Goal: Task Accomplishment & Management: Use online tool/utility

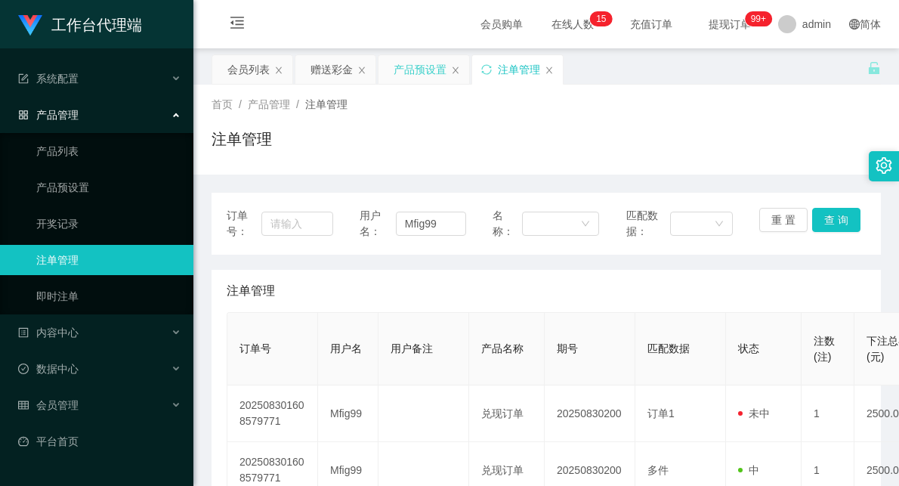
click at [404, 64] on div "产品预设置" at bounding box center [420, 69] width 53 height 29
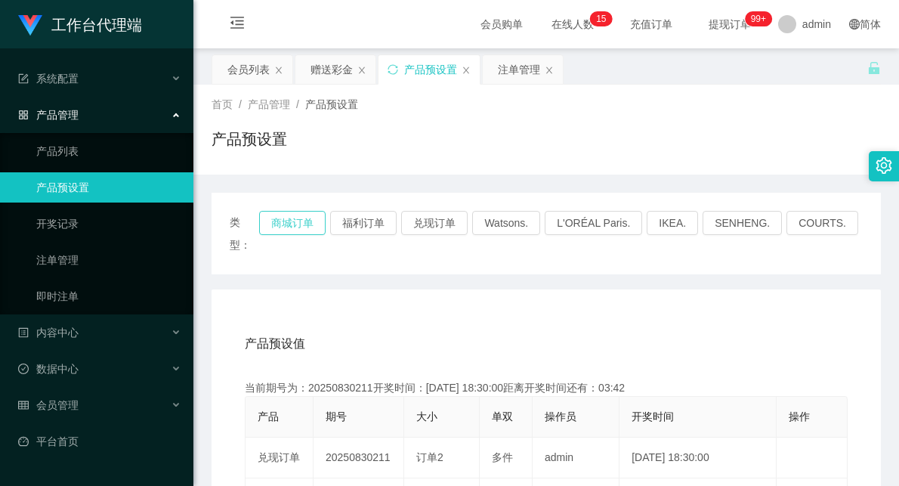
click at [319, 220] on button "商城订单" at bounding box center [292, 223] width 66 height 24
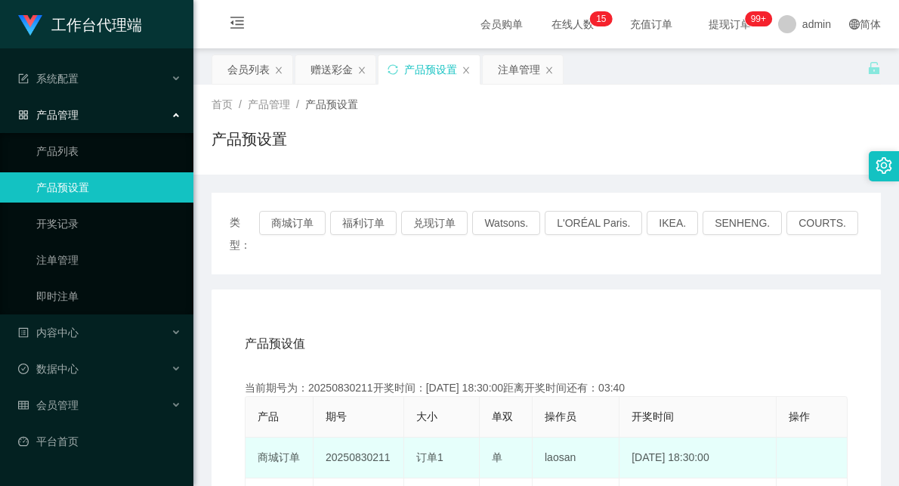
drag, startPoint x: 371, startPoint y: 435, endPoint x: 520, endPoint y: 431, distance: 148.9
click at [509, 437] on tr "商城订单 20250830211 订单1 单 laosan [DATE] 18:30:00 编 辑 限制投注" at bounding box center [546, 457] width 602 height 41
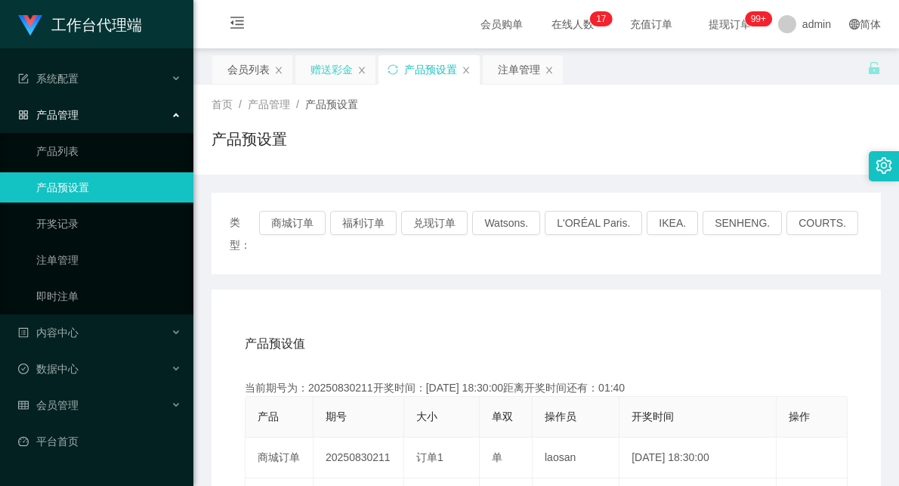
click at [319, 66] on div "赠送彩金" at bounding box center [331, 69] width 42 height 29
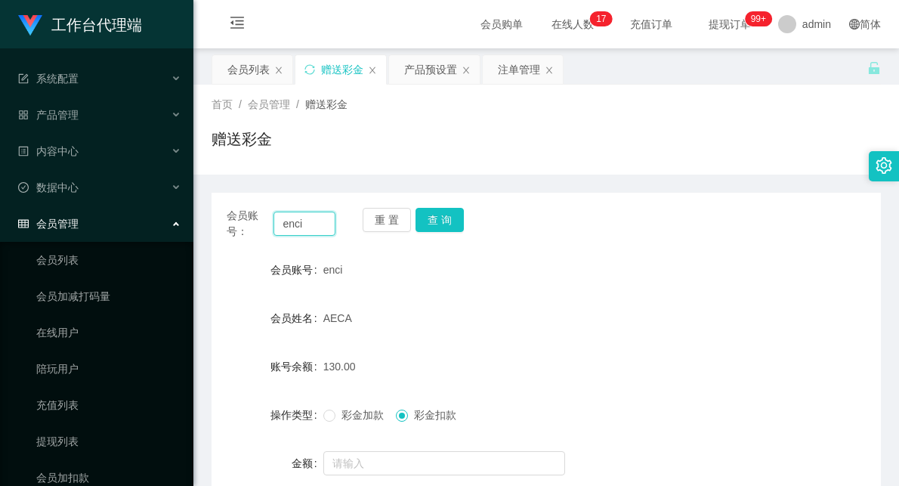
click at [300, 228] on input "enci" at bounding box center [304, 224] width 62 height 24
type input "88567439"
click at [433, 215] on button "查 询" at bounding box center [439, 220] width 48 height 24
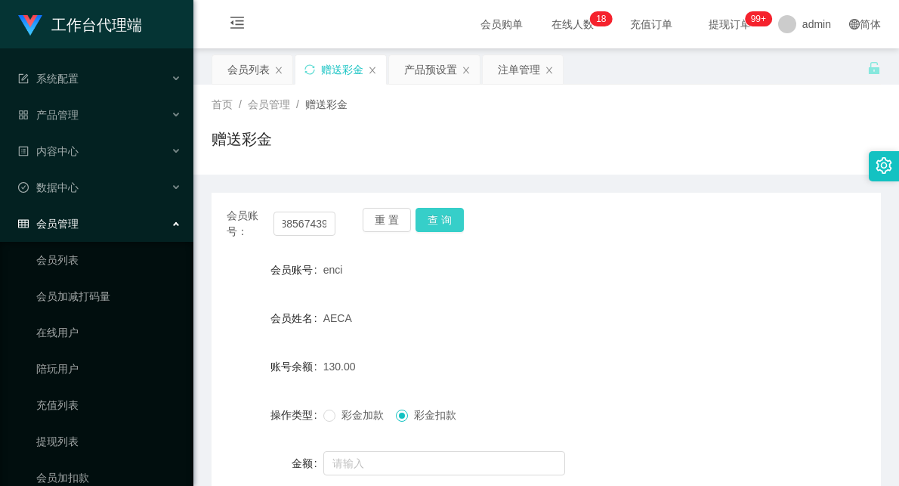
scroll to position [0, 0]
click at [599, 224] on div "会员账号： 88567439 重 置 查 询" at bounding box center [546, 224] width 669 height 32
click at [436, 212] on button "查 询" at bounding box center [439, 220] width 48 height 24
